Goal: Navigation & Orientation: Find specific page/section

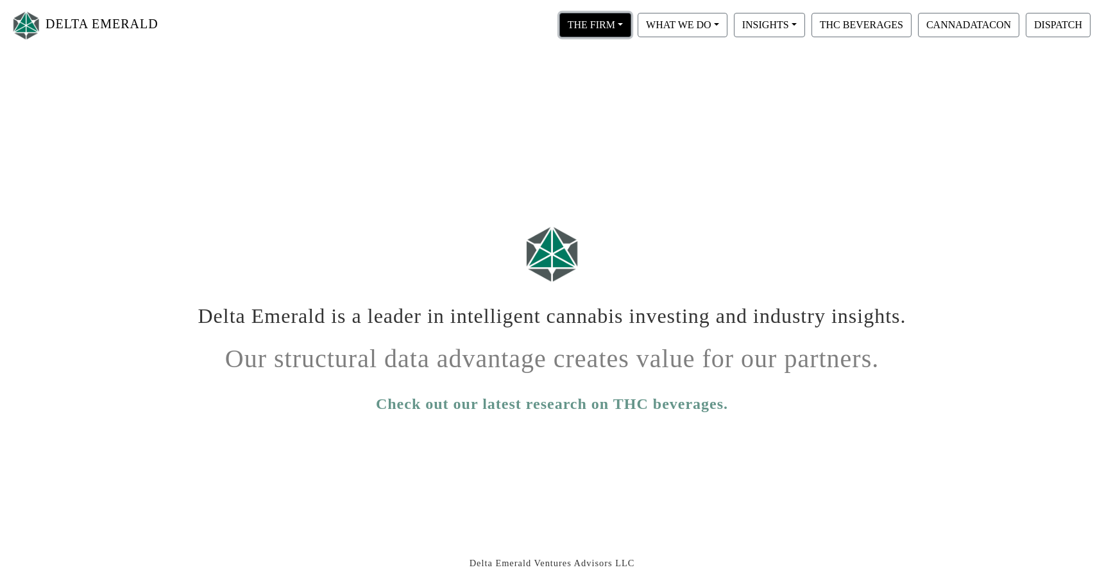
click at [604, 23] on button "THE FIRM" at bounding box center [595, 25] width 72 height 24
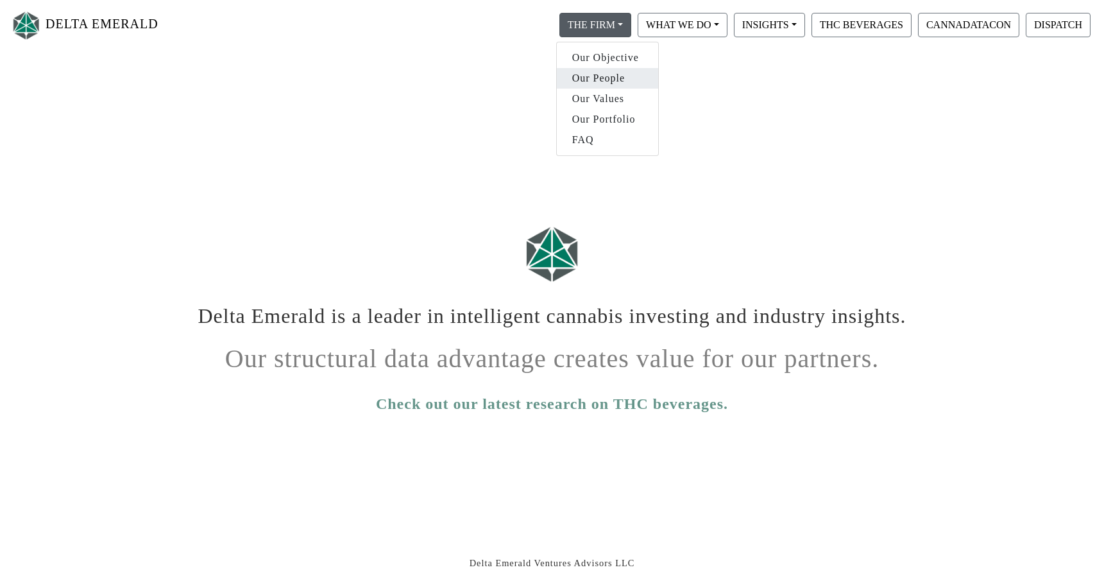
click at [610, 87] on link "Our People" at bounding box center [607, 78] width 101 height 21
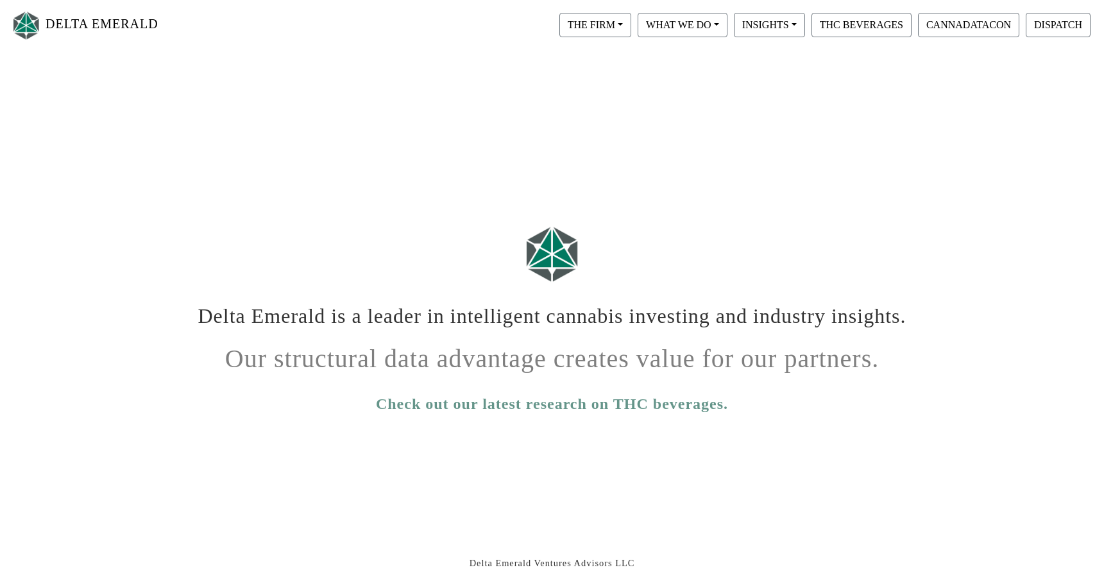
scroll to position [201, 0]
click at [707, 27] on button "WHAT WE DO" at bounding box center [683, 25] width 90 height 24
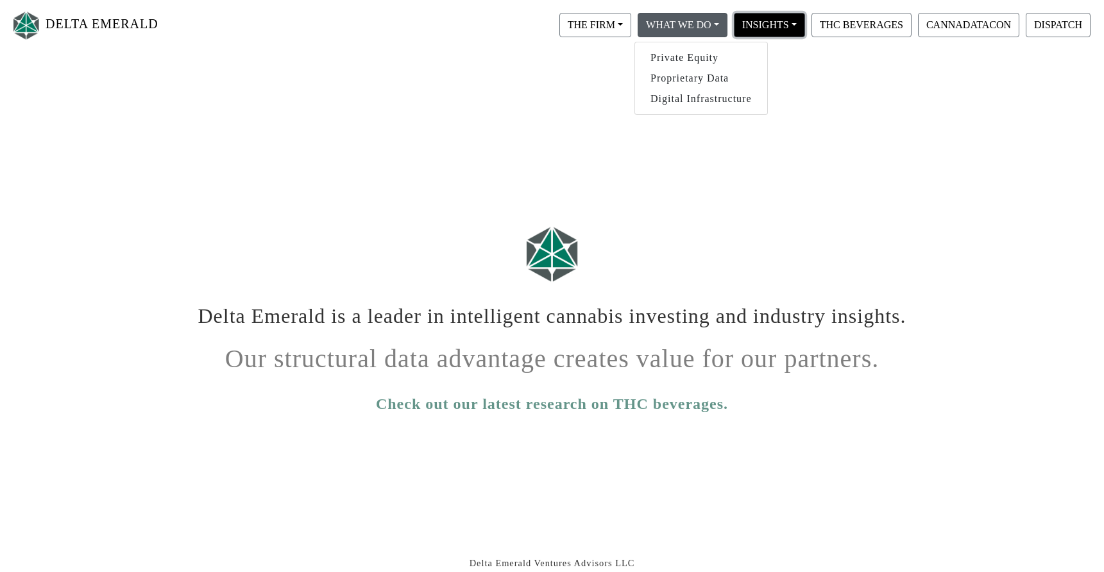
click at [754, 31] on button "INSIGHTS" at bounding box center [769, 25] width 71 height 24
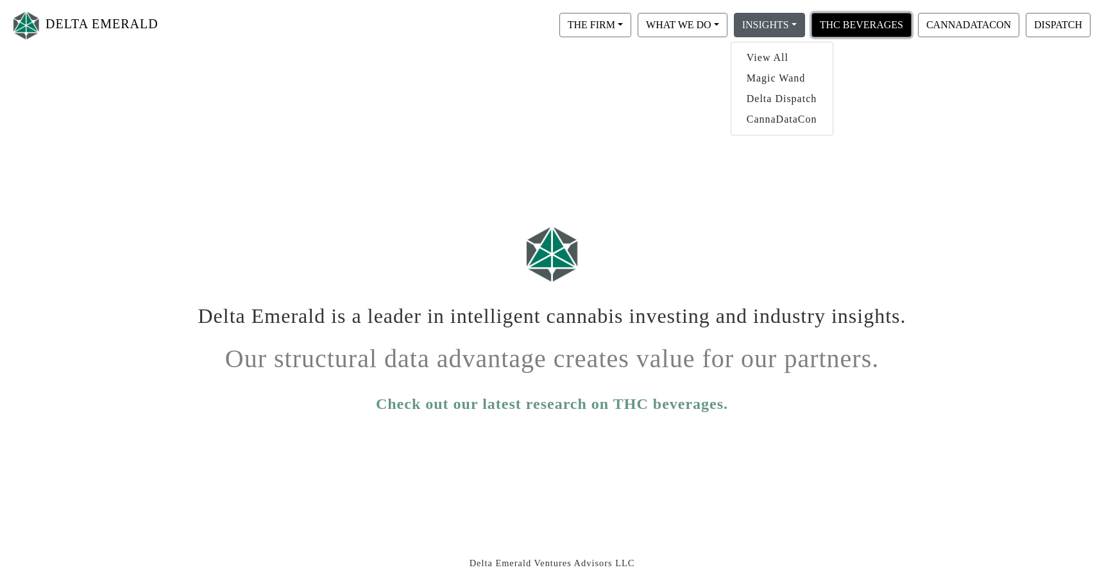
click at [859, 34] on button "THC BEVERAGES" at bounding box center [862, 25] width 100 height 24
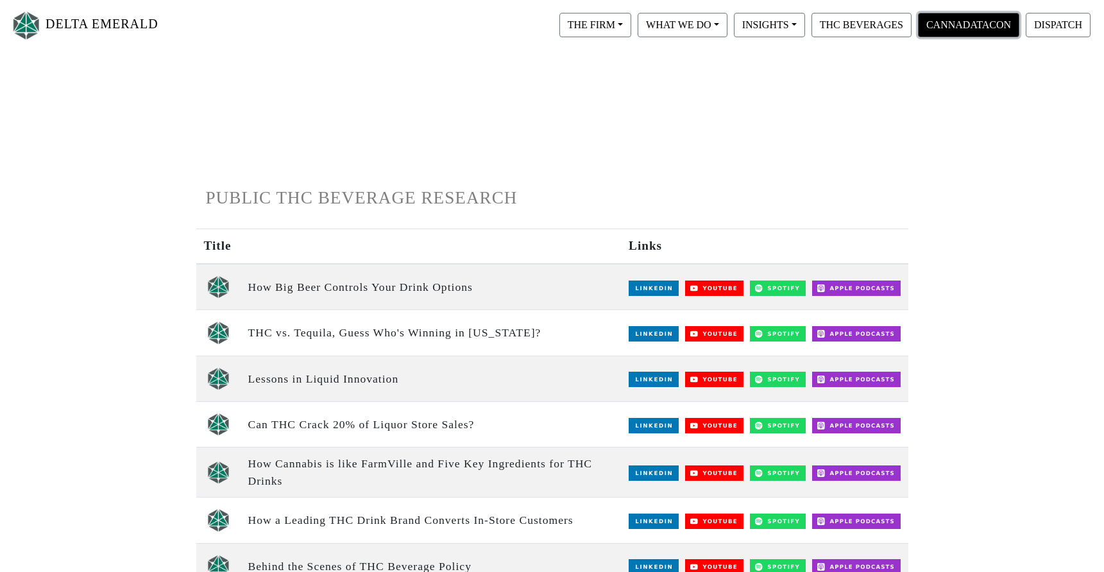
click at [966, 21] on button "CANNADATACON" at bounding box center [968, 25] width 101 height 24
